Goal: Task Accomplishment & Management: Use online tool/utility

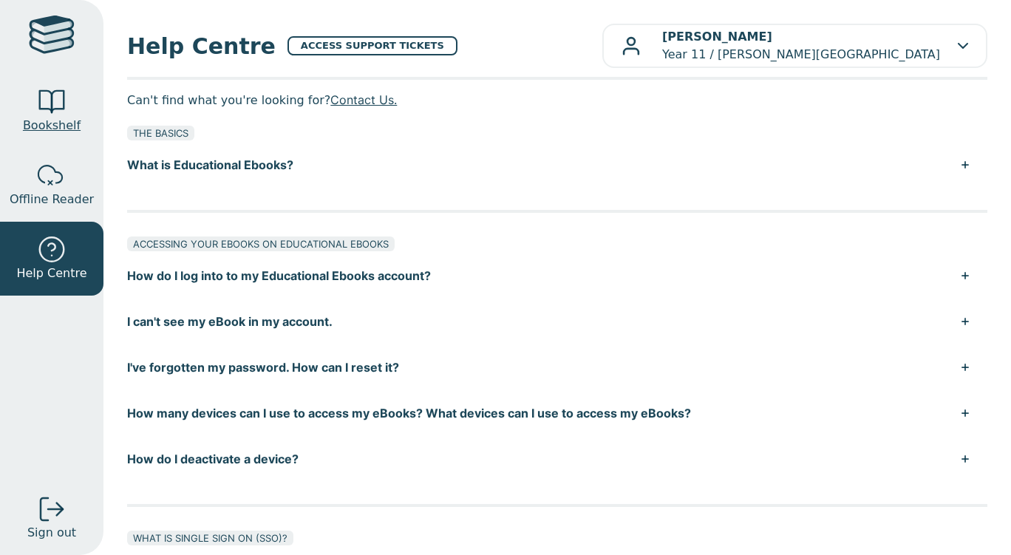
click at [16, 104] on link "Bookshelf" at bounding box center [51, 111] width 103 height 74
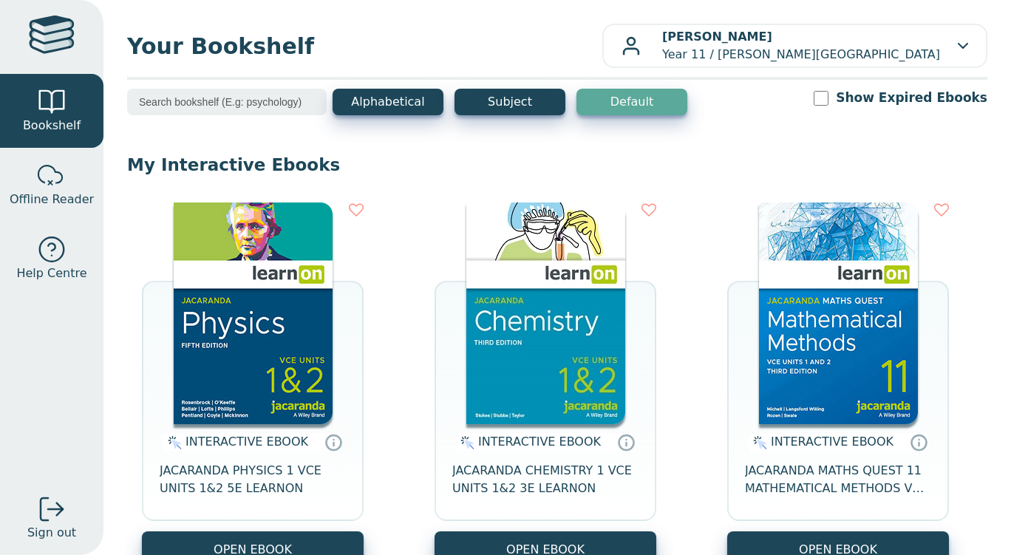
scroll to position [345, 0]
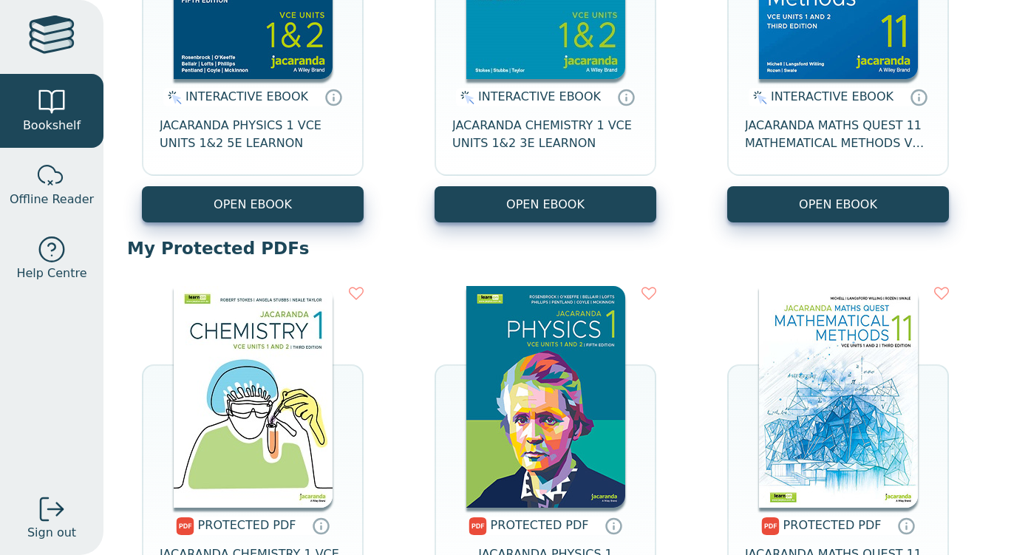
click at [297, 421] on img at bounding box center [253, 397] width 159 height 222
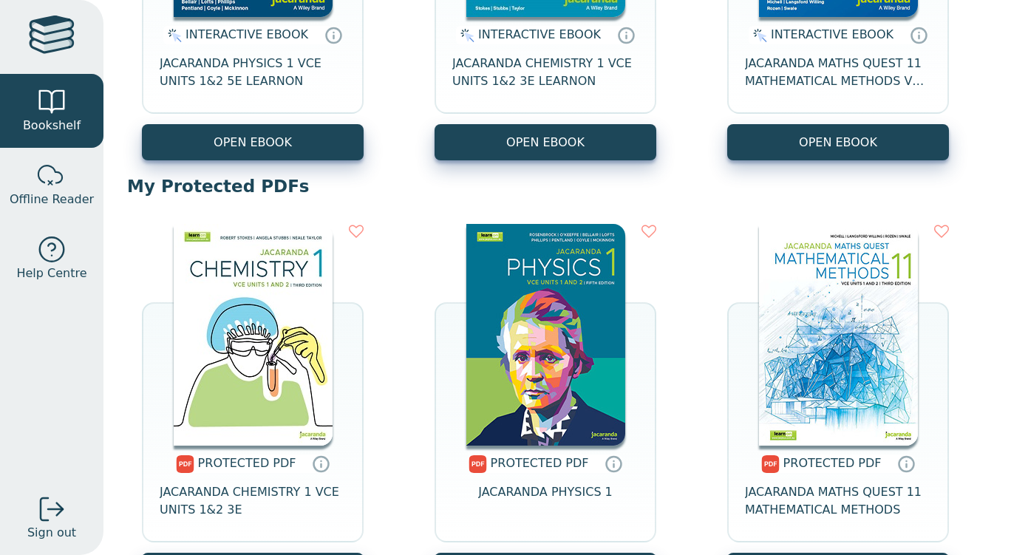
scroll to position [408, 0]
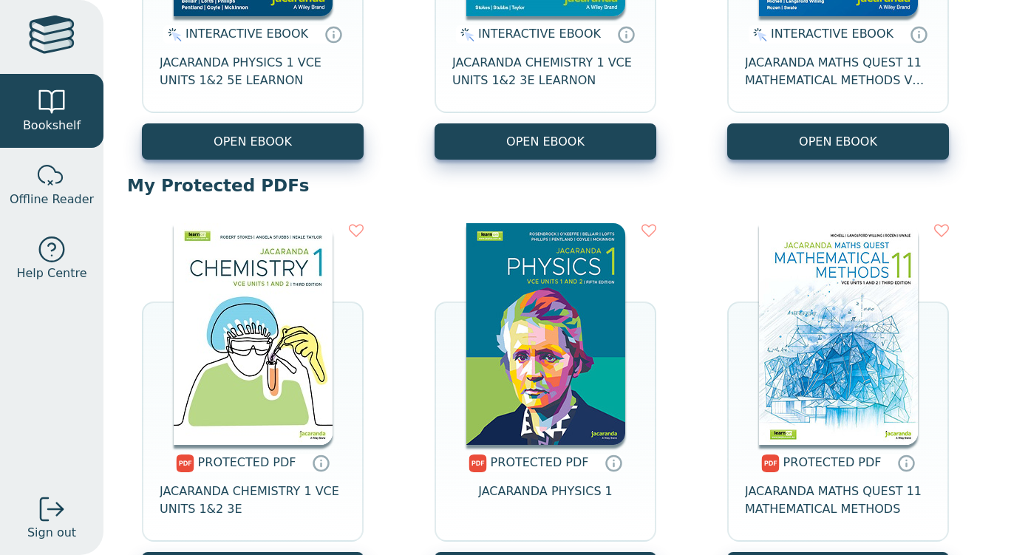
click at [252, 364] on img at bounding box center [253, 334] width 159 height 222
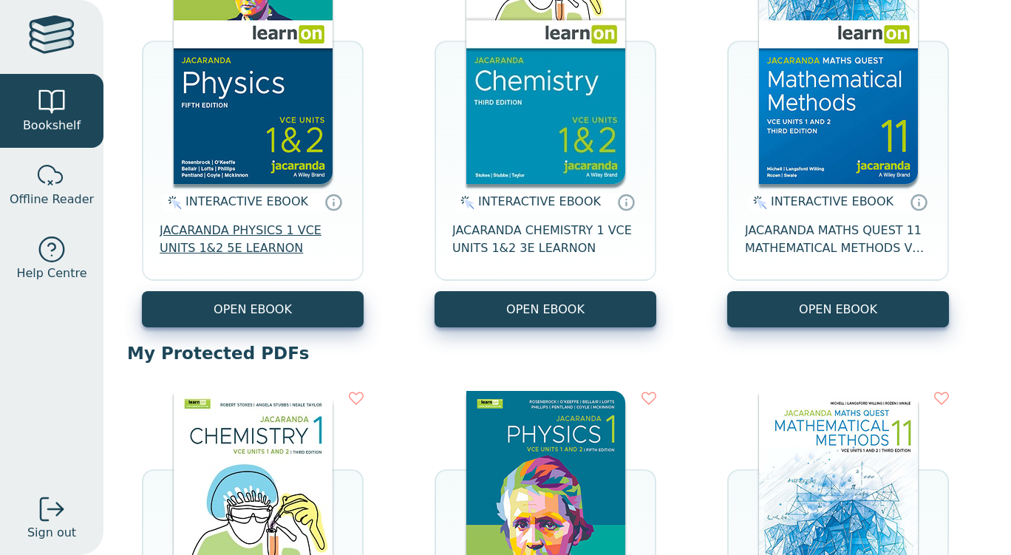
scroll to position [240, 0]
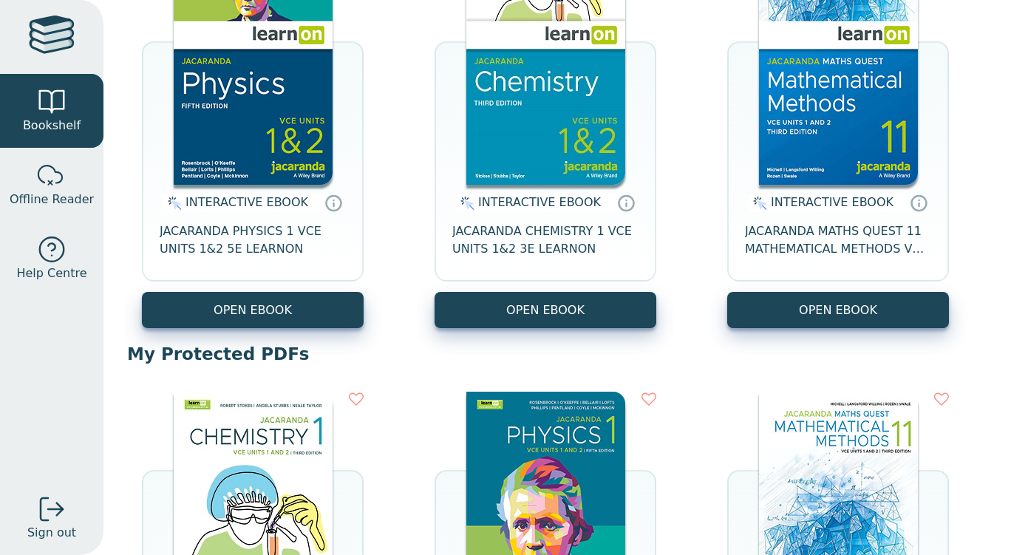
click at [227, 220] on div "INTERACTIVE EBOOK JACARANDA PHYSICS 1 VCE UNITS 1&2 5E LEARNON" at bounding box center [253, 238] width 222 height 107
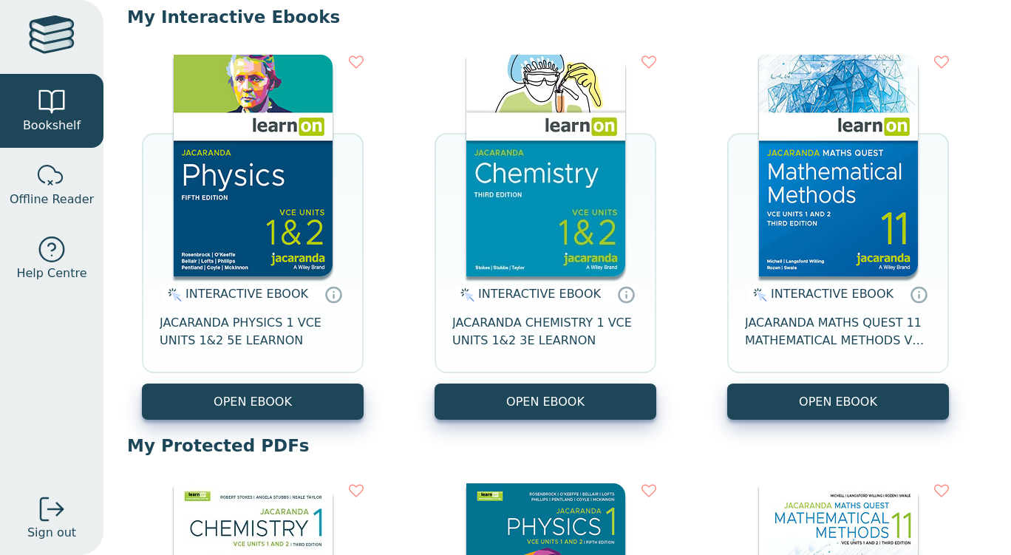
scroll to position [147, 0]
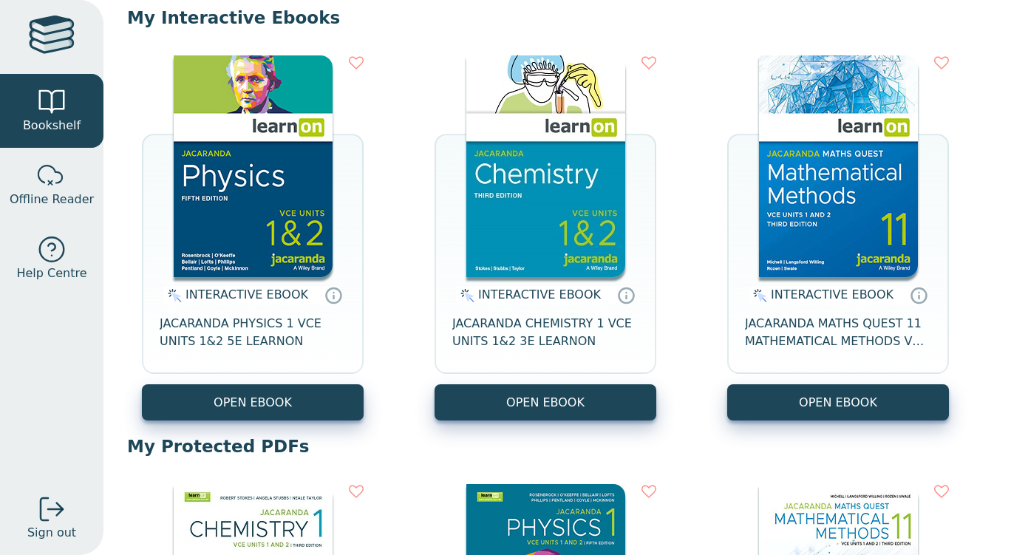
click at [254, 231] on img at bounding box center [253, 166] width 159 height 222
